Goal: Task Accomplishment & Management: Use online tool/utility

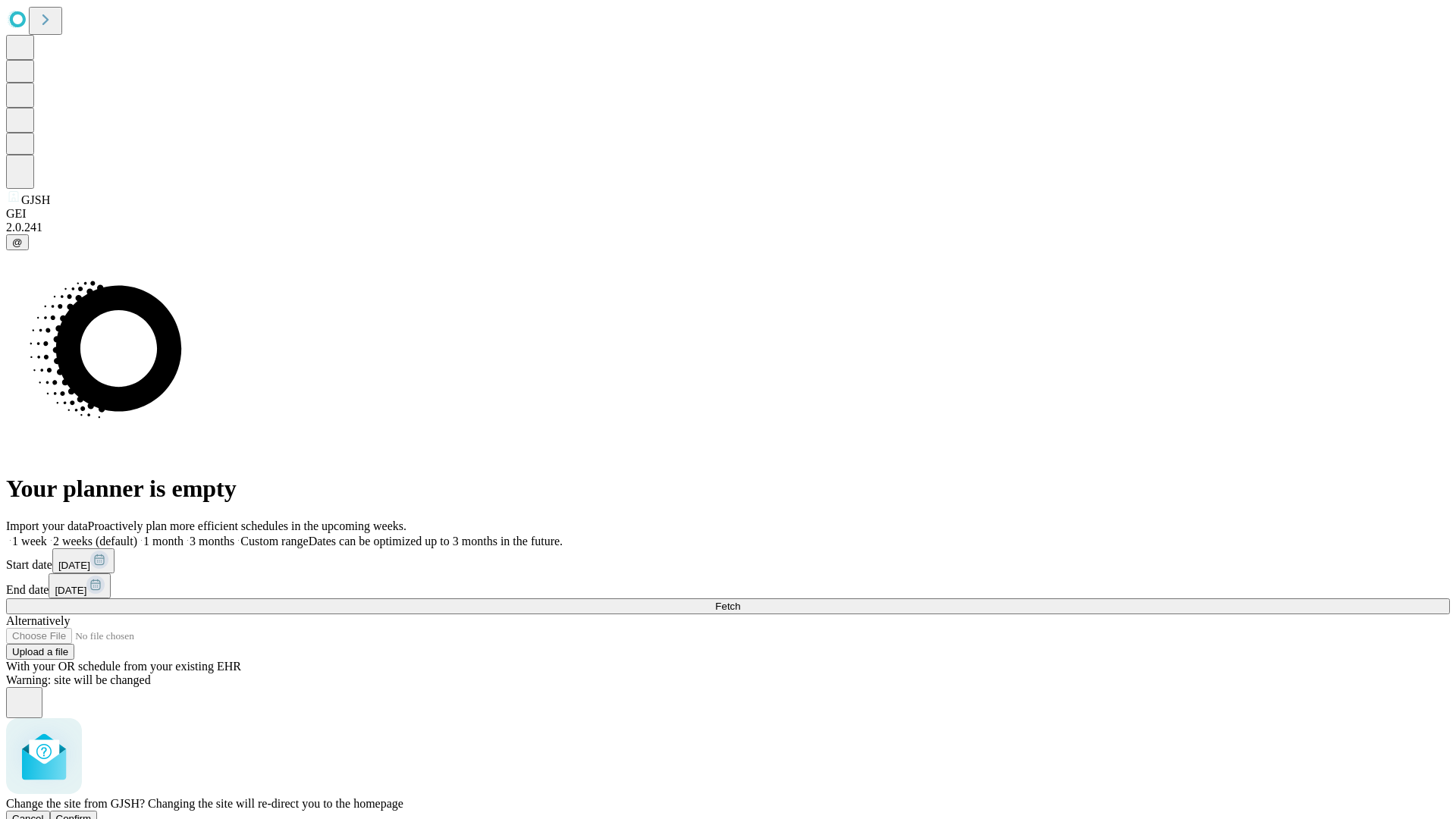
click at [92, 813] on span "Confirm" at bounding box center [74, 818] width 35 height 11
click at [47, 535] on label "1 week" at bounding box center [26, 541] width 41 height 13
click at [740, 600] on span "Fetch" at bounding box center [728, 605] width 25 height 11
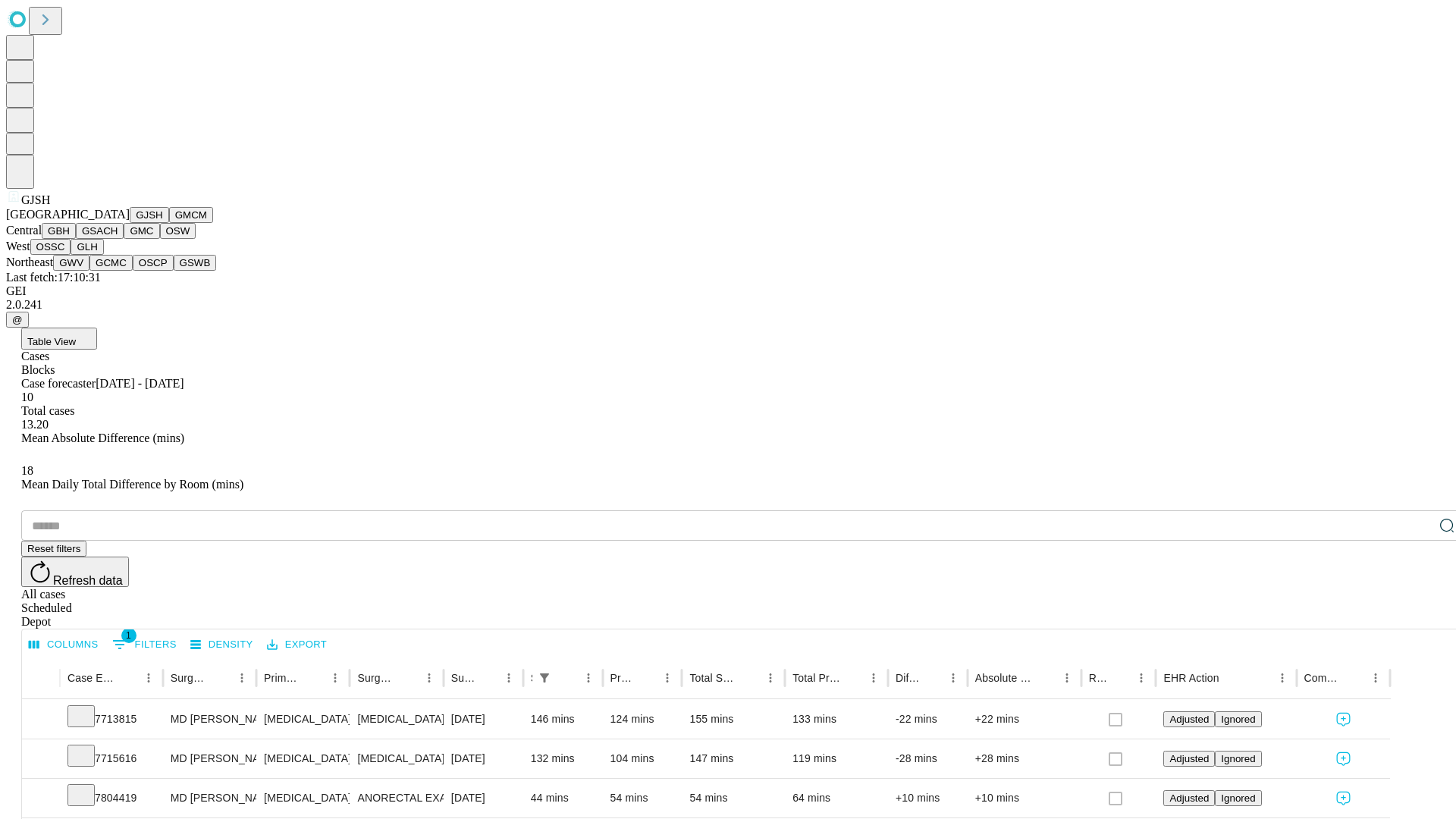
click at [170, 223] on button "GMCM" at bounding box center [192, 214] width 44 height 16
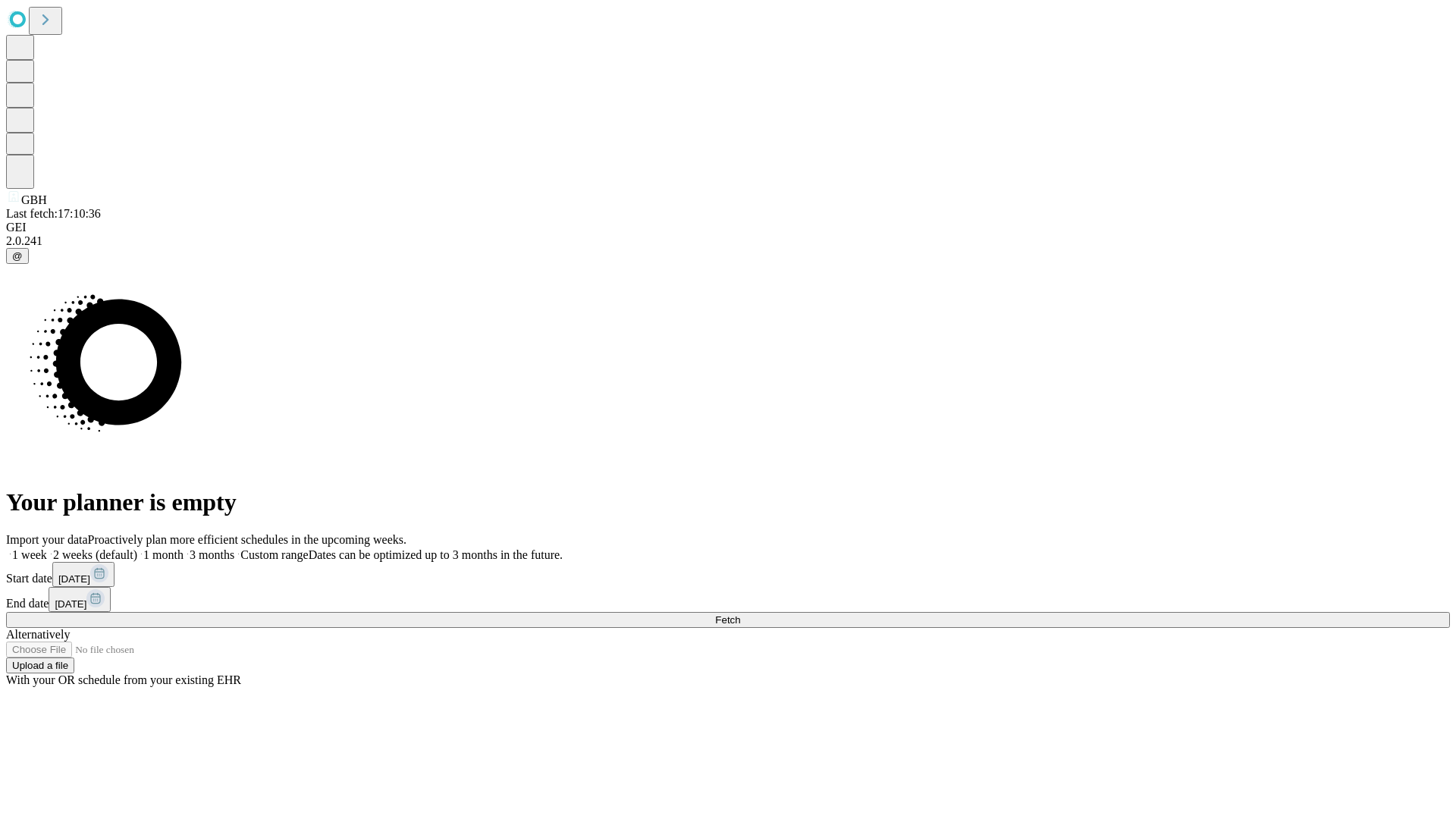
click at [47, 548] on label "1 week" at bounding box center [26, 554] width 41 height 13
click at [740, 614] on span "Fetch" at bounding box center [728, 620] width 25 height 11
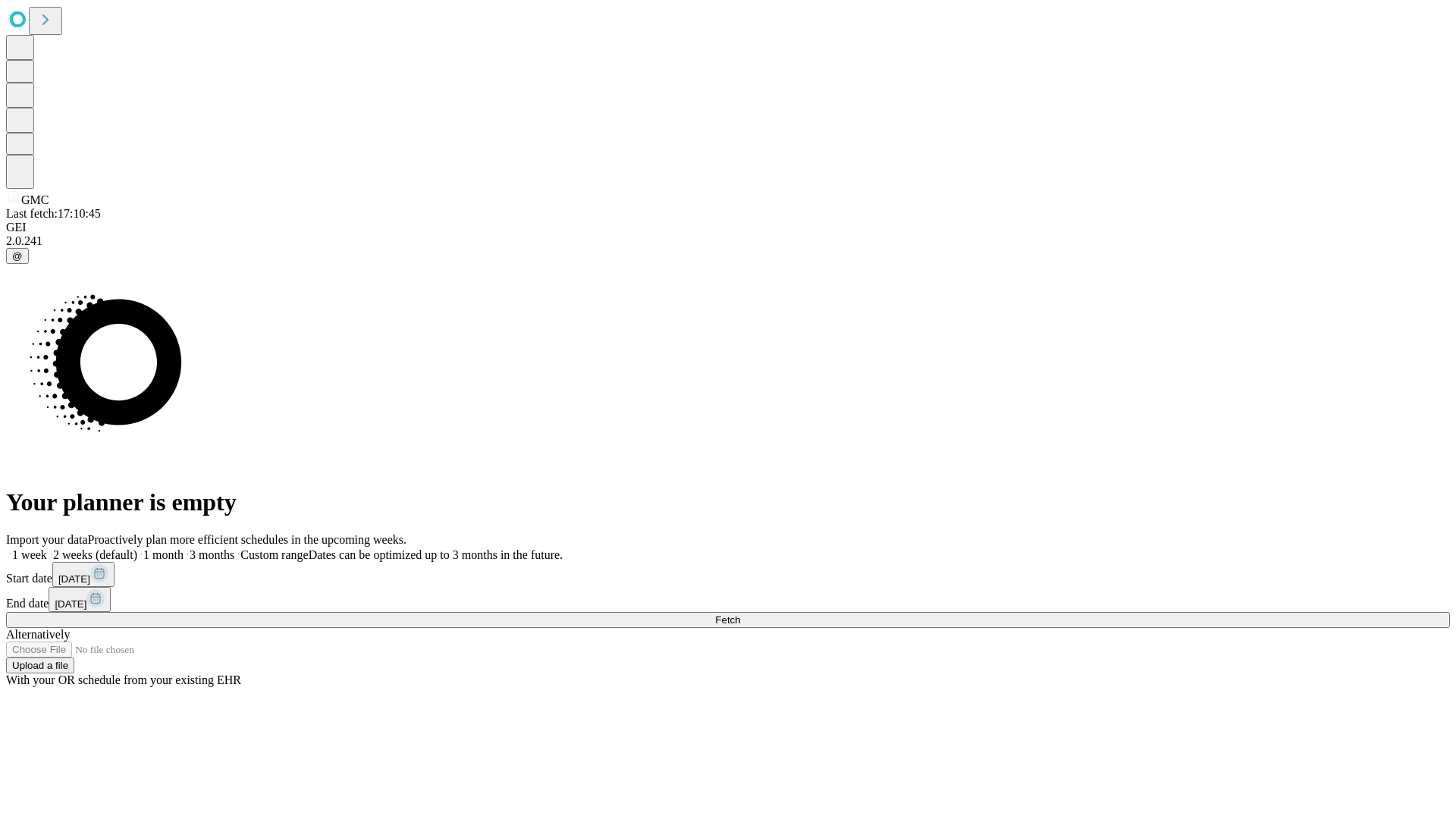
click at [47, 548] on label "1 week" at bounding box center [26, 554] width 41 height 13
click at [740, 614] on span "Fetch" at bounding box center [728, 620] width 25 height 11
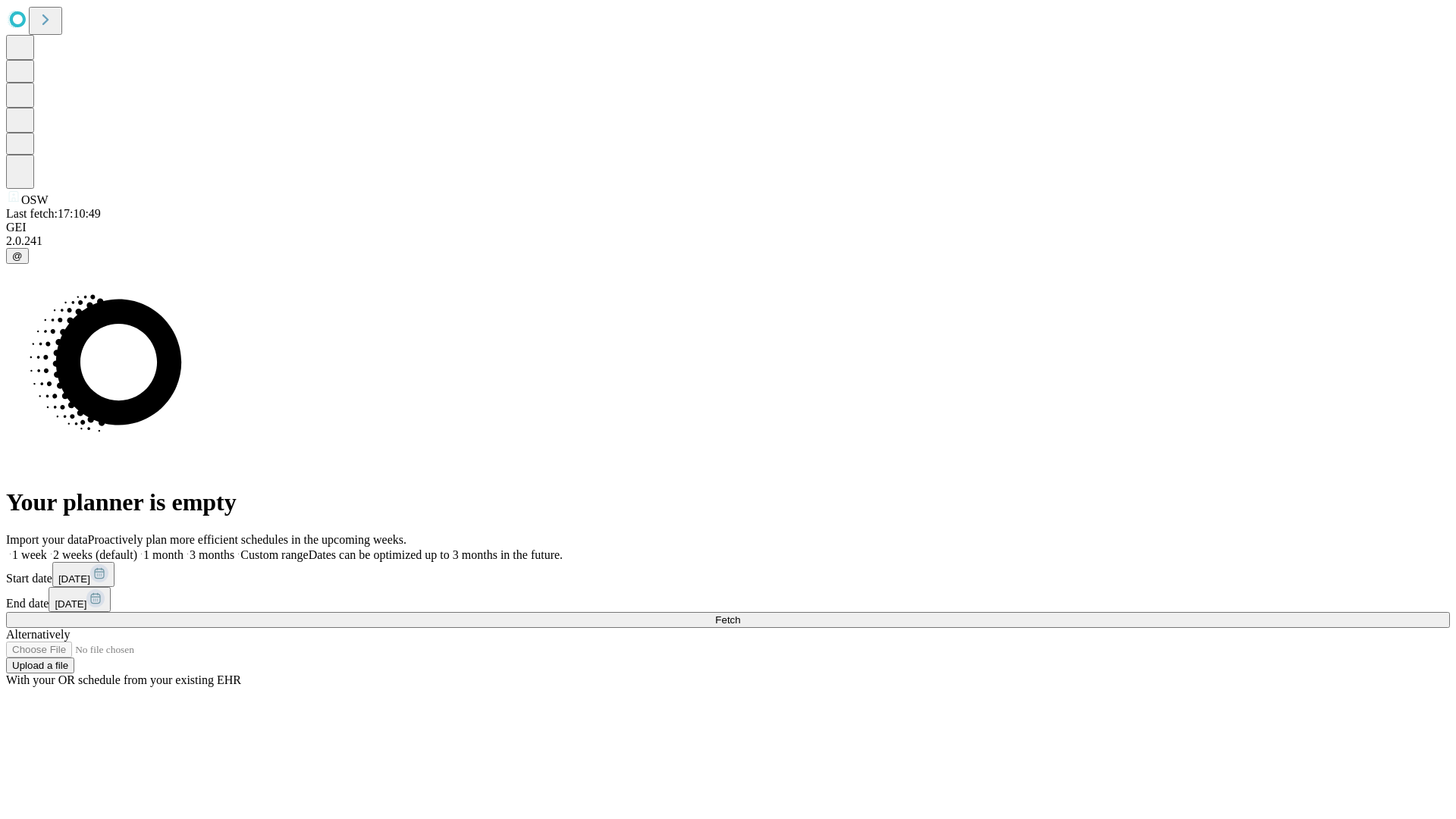
click at [47, 548] on label "1 week" at bounding box center [26, 554] width 41 height 13
click at [740, 614] on span "Fetch" at bounding box center [728, 620] width 25 height 11
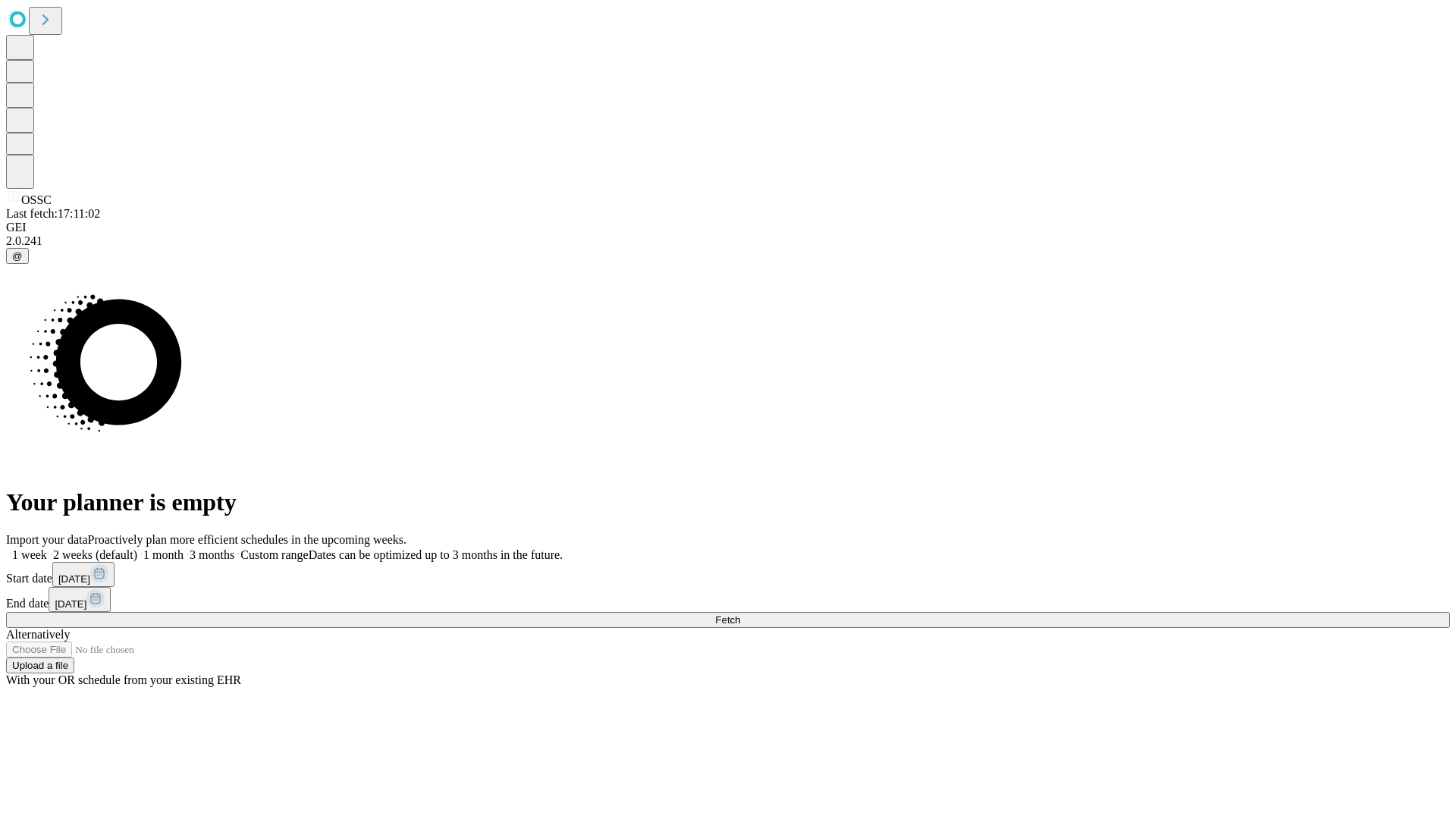
click at [740, 614] on span "Fetch" at bounding box center [728, 620] width 25 height 11
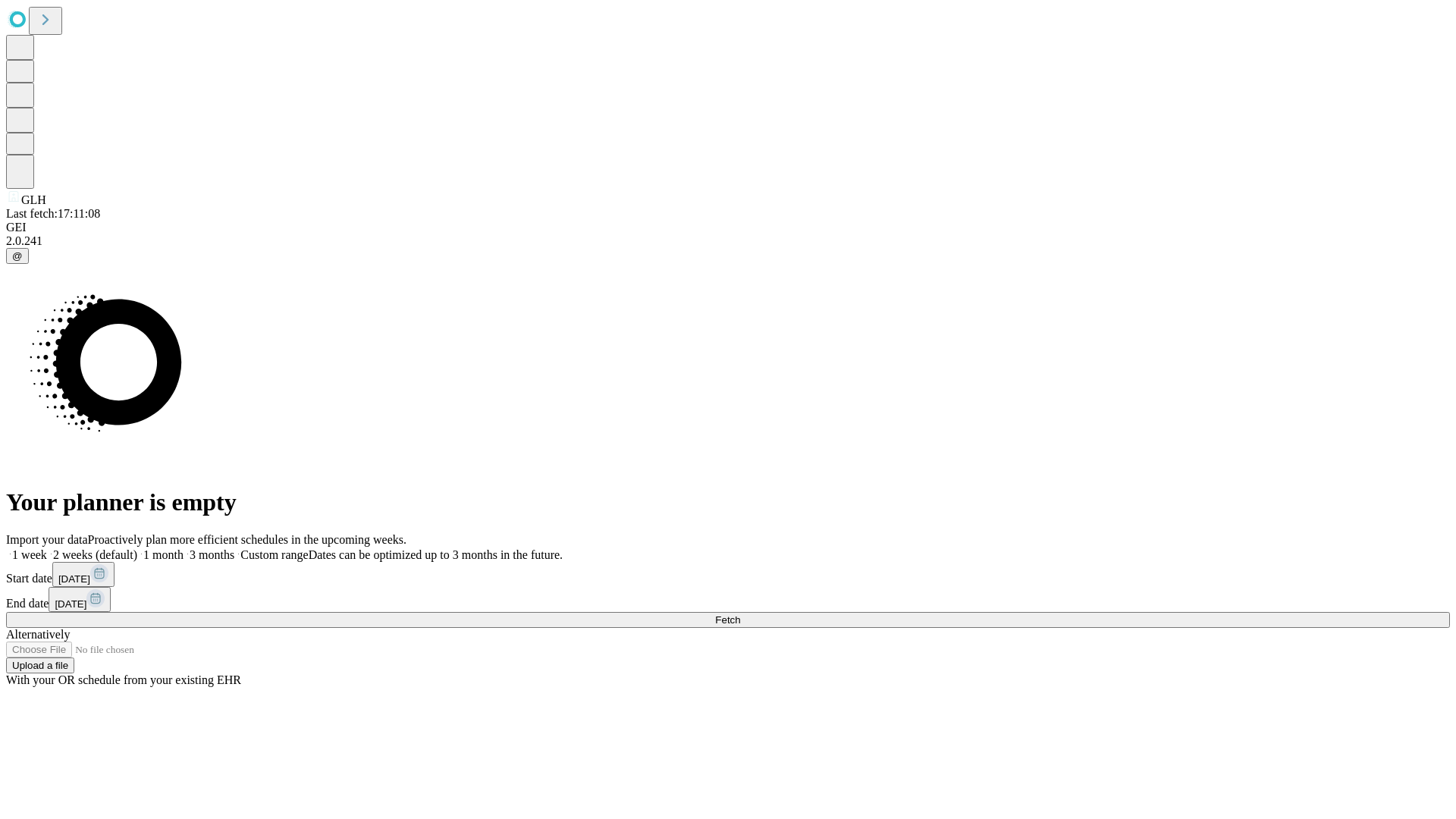
click at [740, 614] on span "Fetch" at bounding box center [728, 620] width 25 height 11
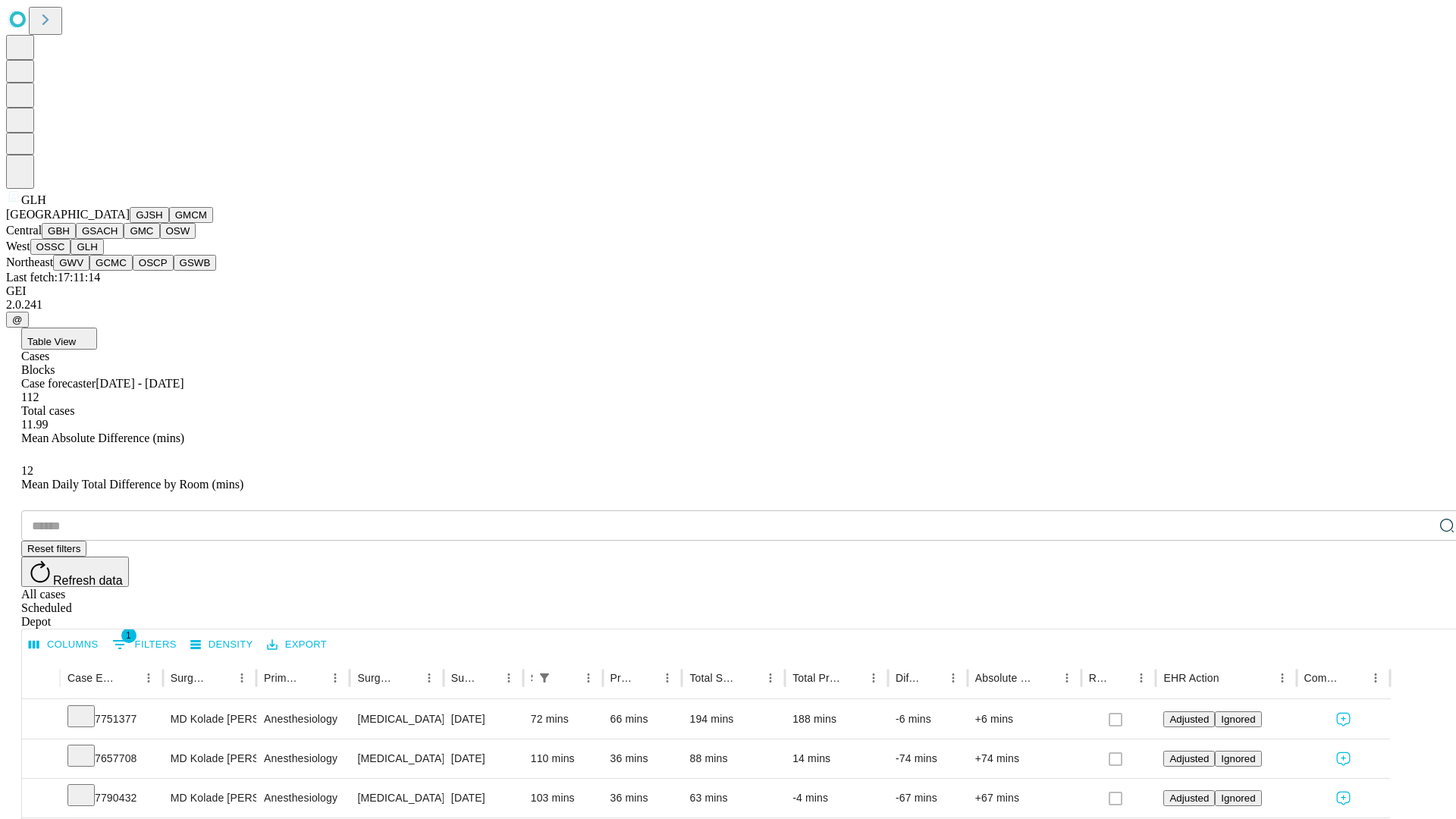
click at [89, 271] on button "GWV" at bounding box center [71, 263] width 36 height 16
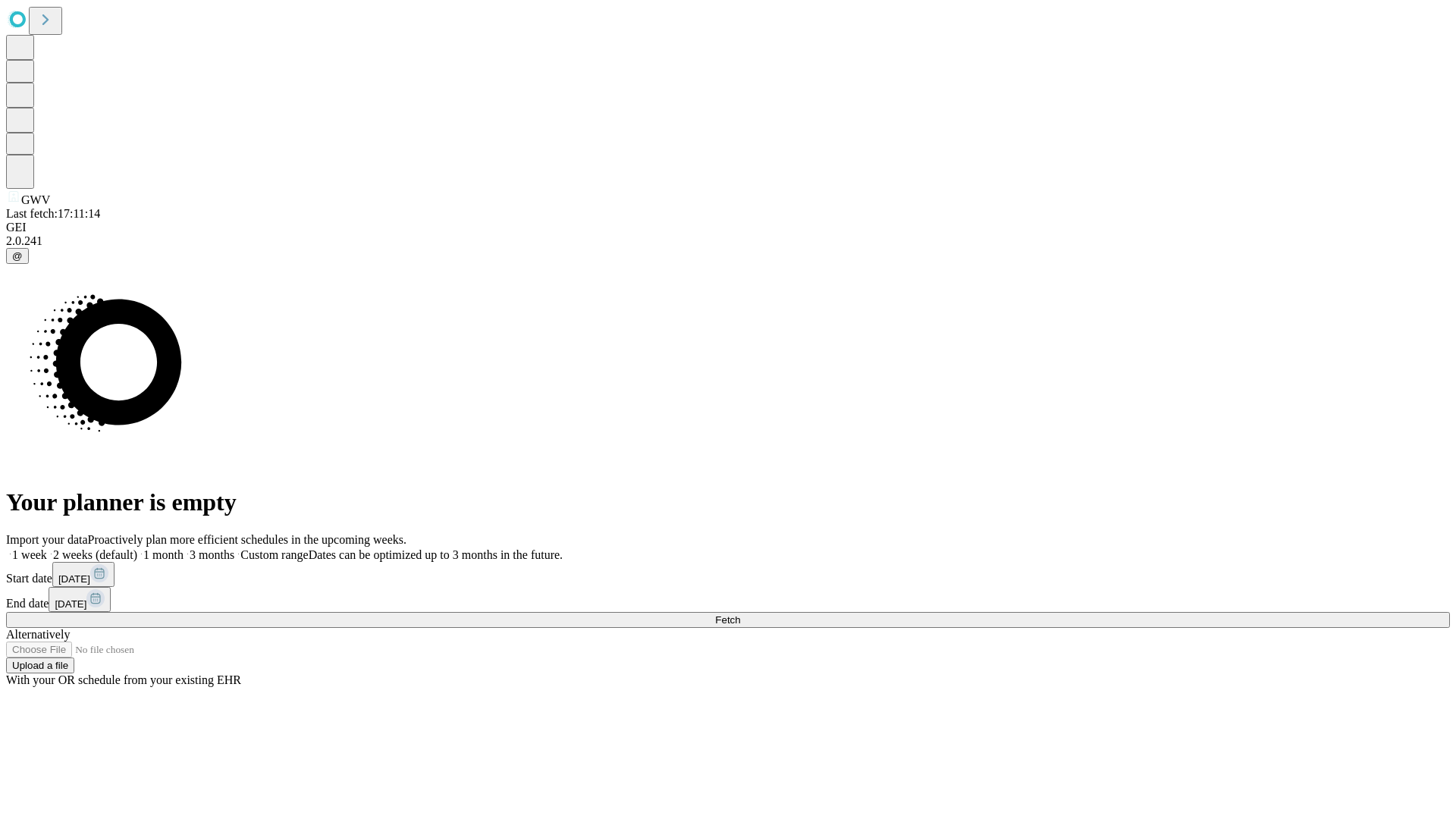
click at [47, 548] on label "1 week" at bounding box center [26, 554] width 41 height 13
click at [740, 614] on span "Fetch" at bounding box center [728, 620] width 25 height 11
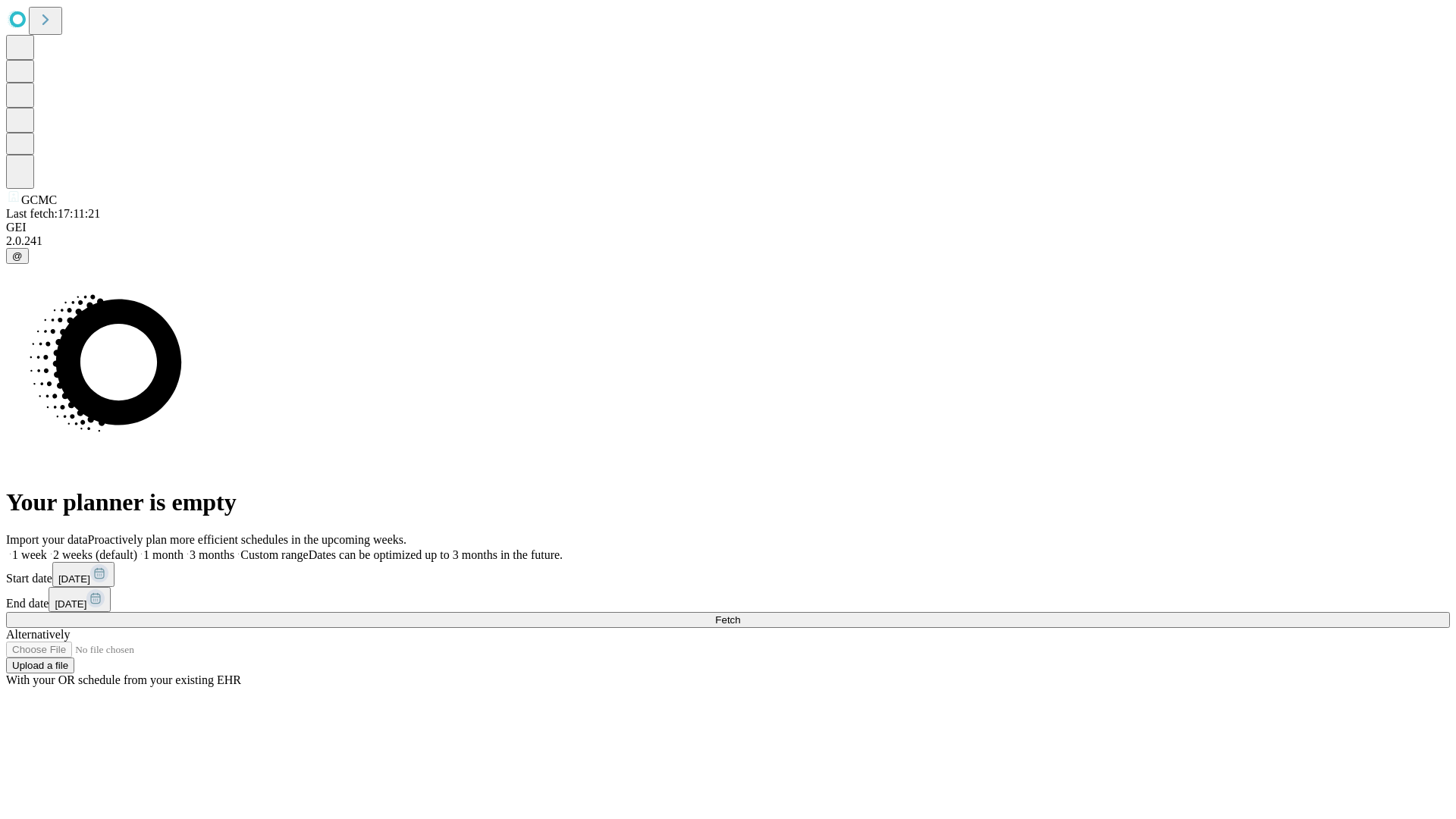
click at [47, 548] on label "1 week" at bounding box center [26, 554] width 41 height 13
click at [740, 614] on span "Fetch" at bounding box center [728, 620] width 25 height 11
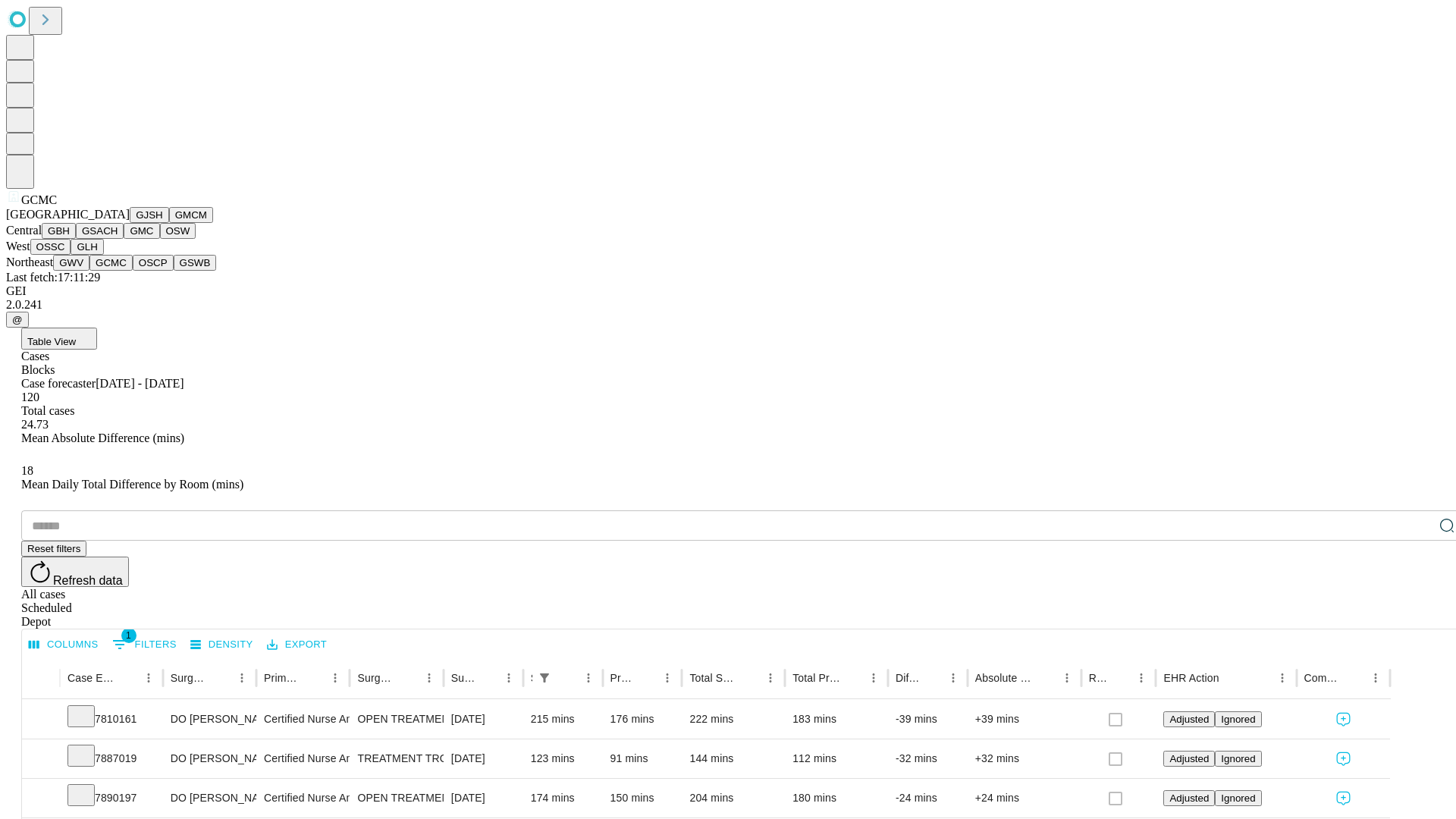
click at [132, 271] on button "OSCP" at bounding box center [153, 263] width 41 height 16
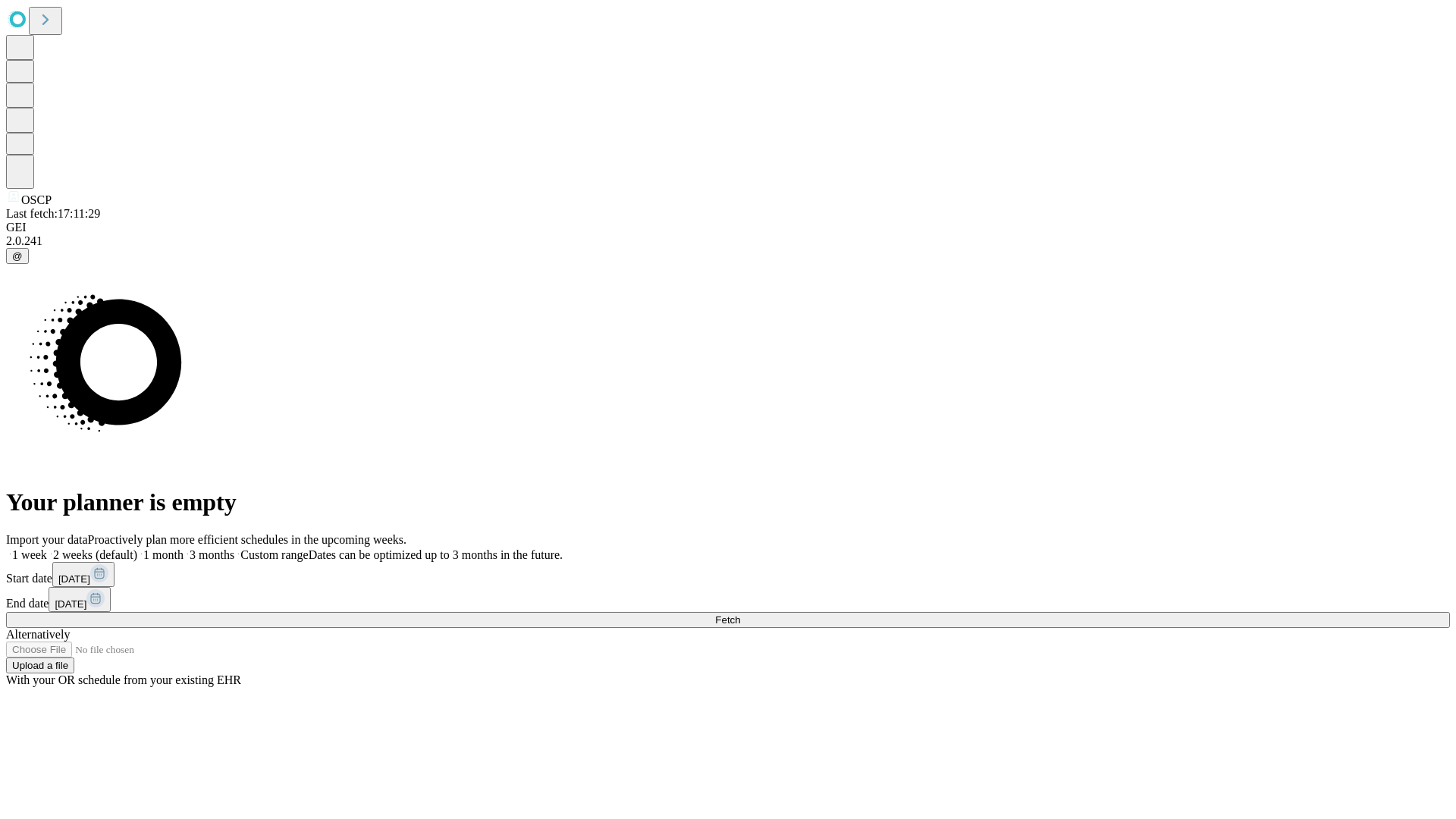
click at [47, 548] on label "1 week" at bounding box center [26, 554] width 41 height 13
click at [740, 614] on span "Fetch" at bounding box center [728, 620] width 25 height 11
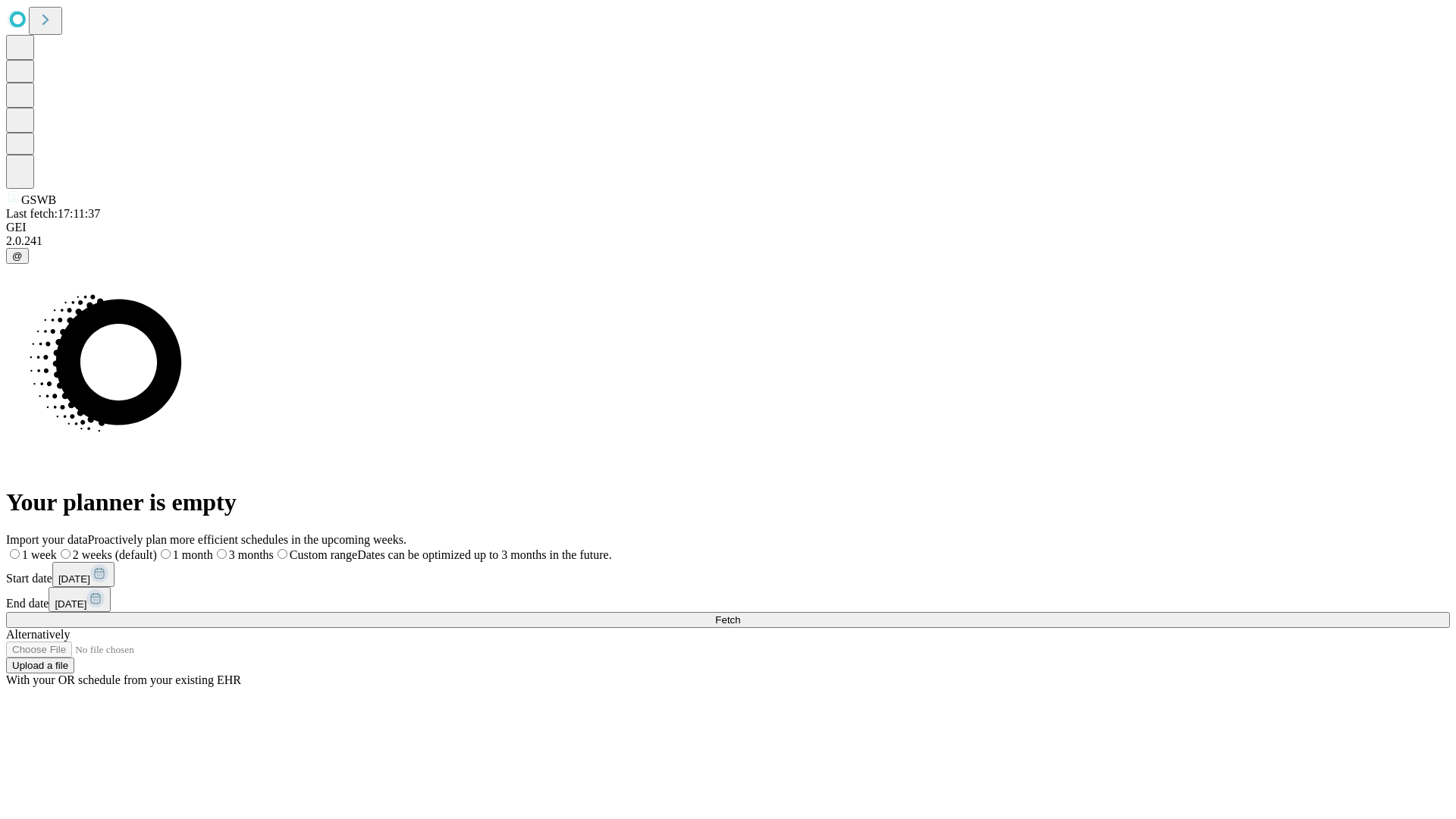
click at [740, 614] on span "Fetch" at bounding box center [728, 620] width 25 height 11
